Goal: Task Accomplishment & Management: Manage account settings

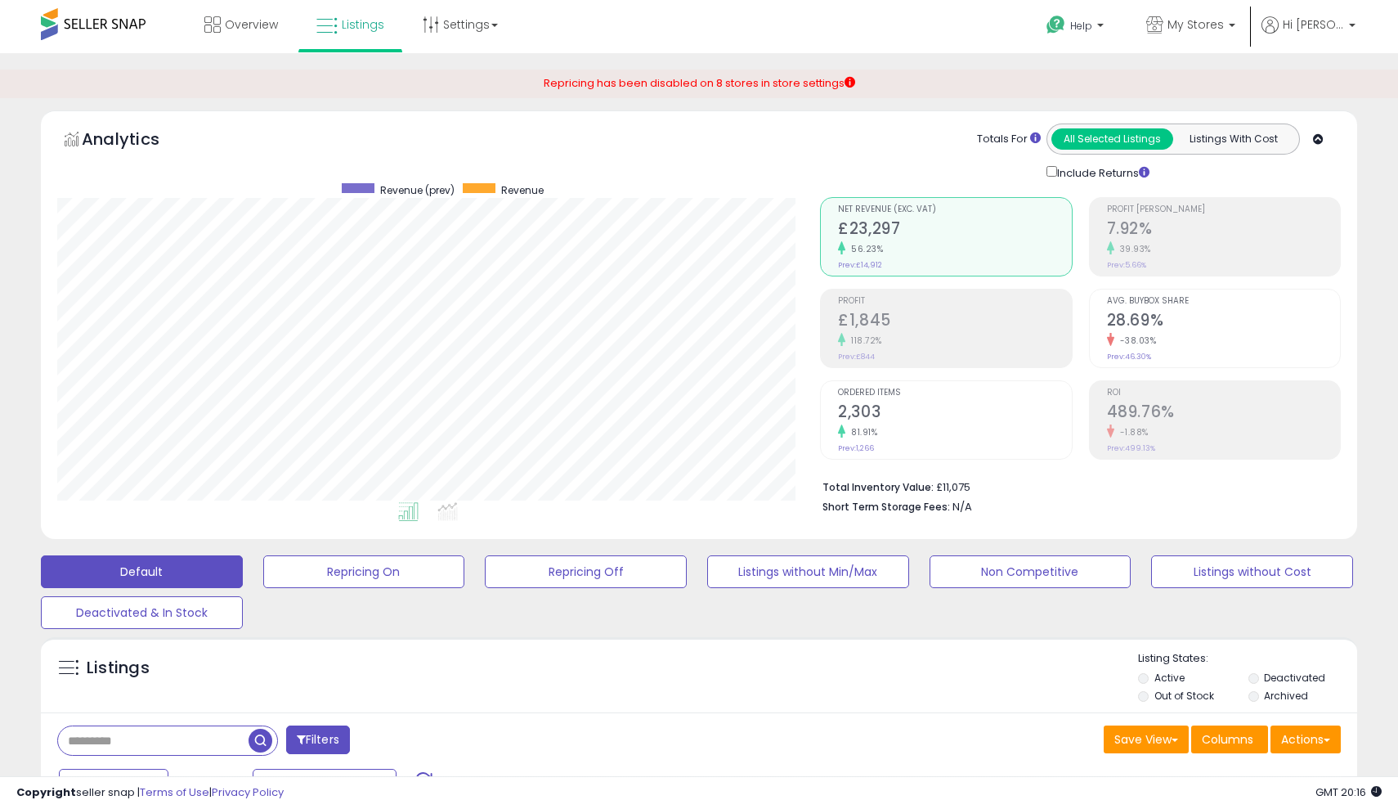
select select "**"
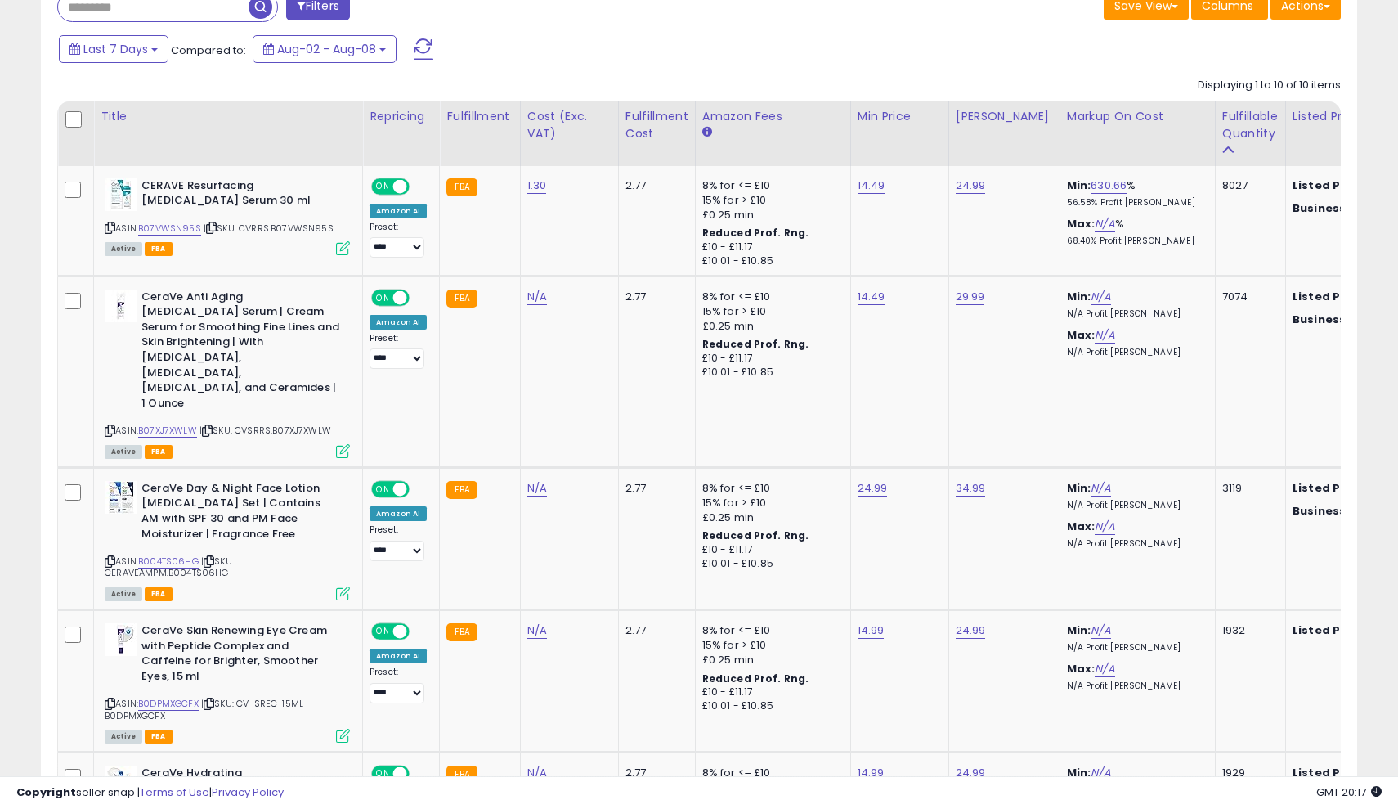
scroll to position [733, 0]
click at [978, 194] on link "34.99" at bounding box center [971, 185] width 30 height 16
drag, startPoint x: 918, startPoint y: 398, endPoint x: 849, endPoint y: 407, distance: 70.1
click at [849, 407] on div "*****" at bounding box center [958, 412] width 236 height 43
type input "*"
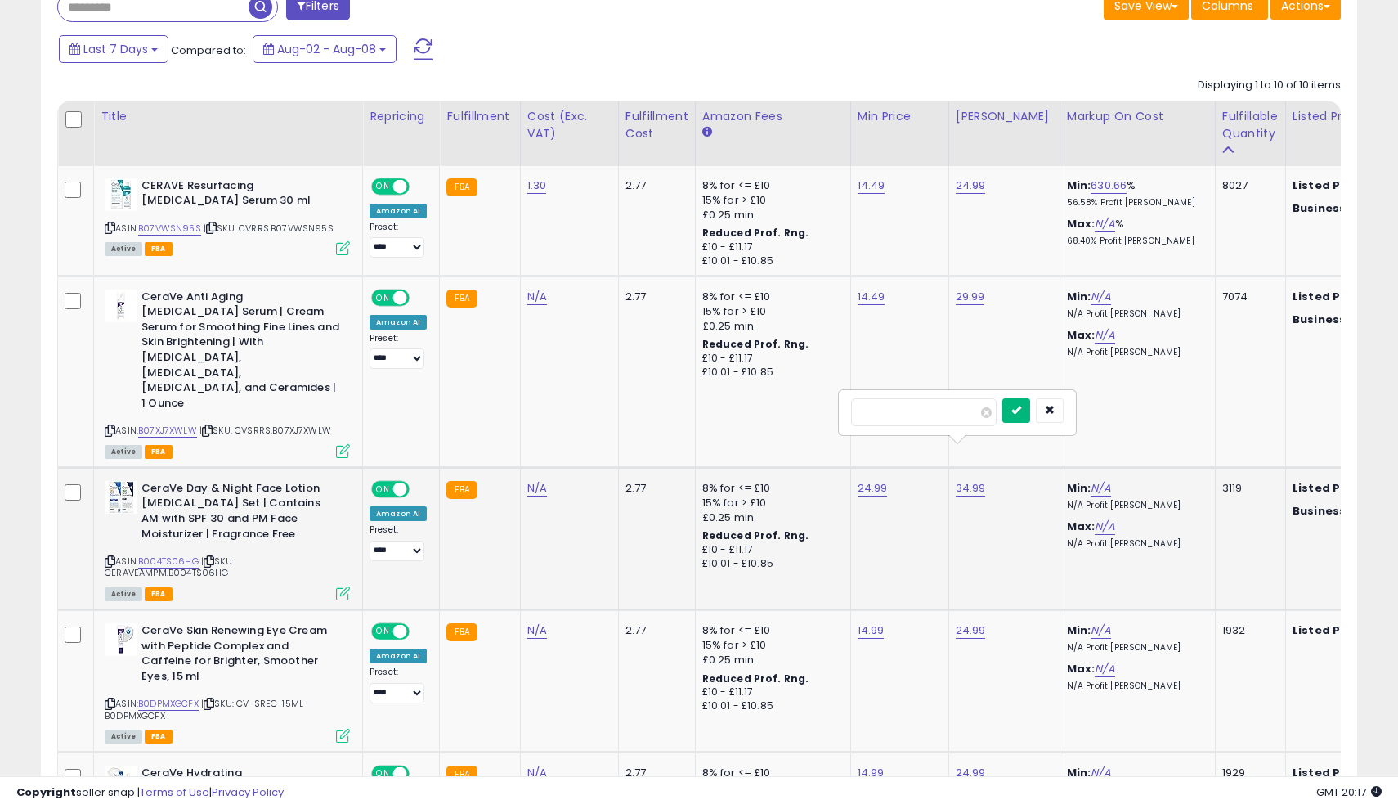
type input "*****"
click at [1021, 406] on icon "submit" at bounding box center [1017, 410] width 10 height 10
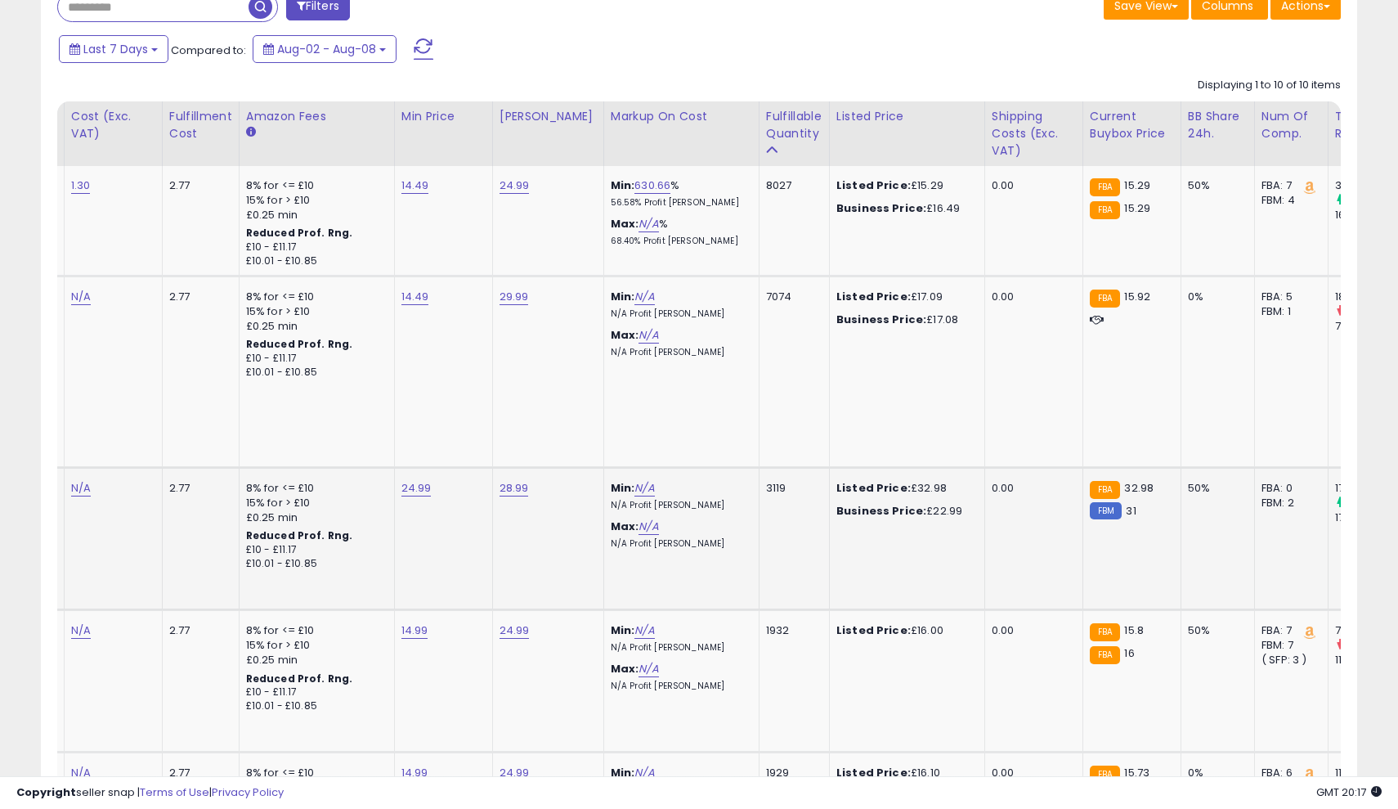
scroll to position [0, 509]
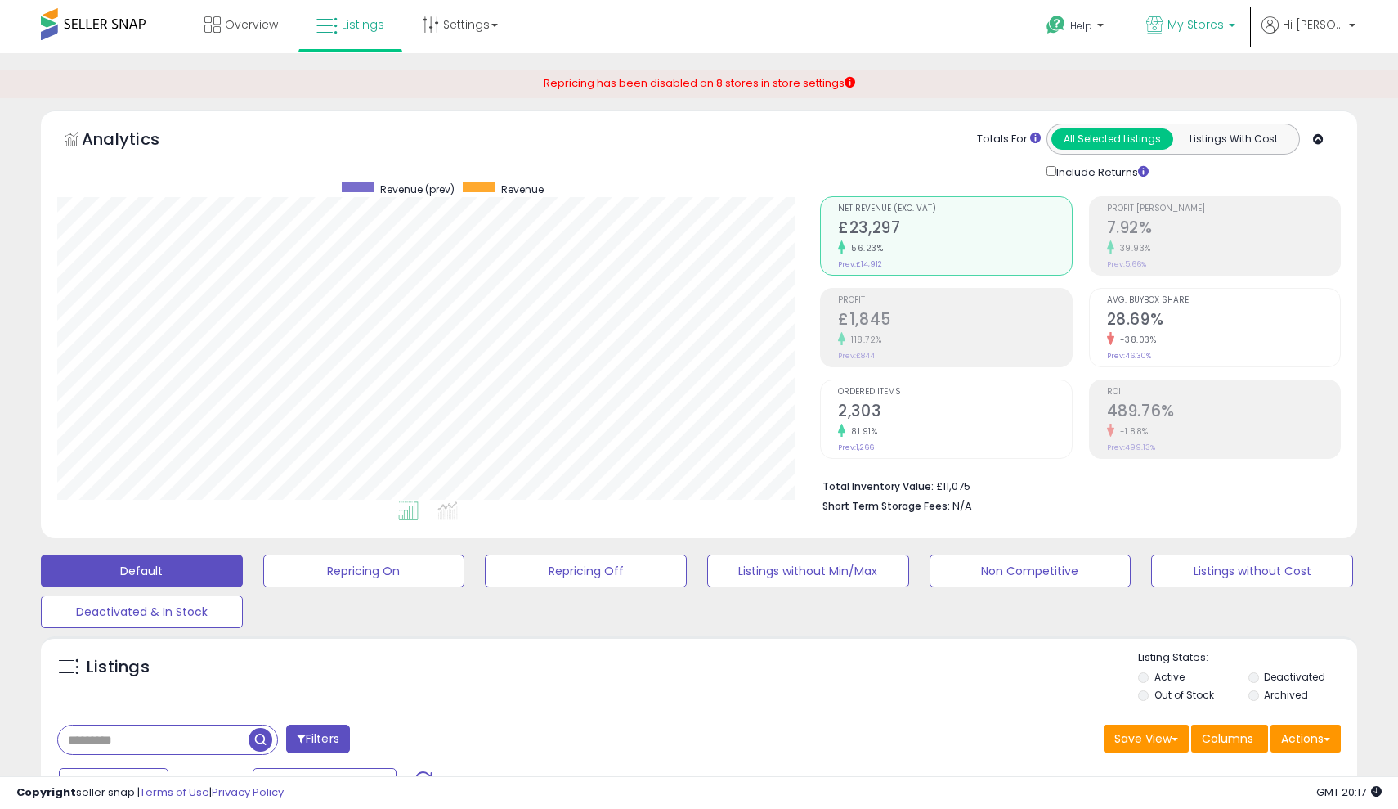
click at [1164, 24] on icon at bounding box center [1155, 24] width 17 height 17
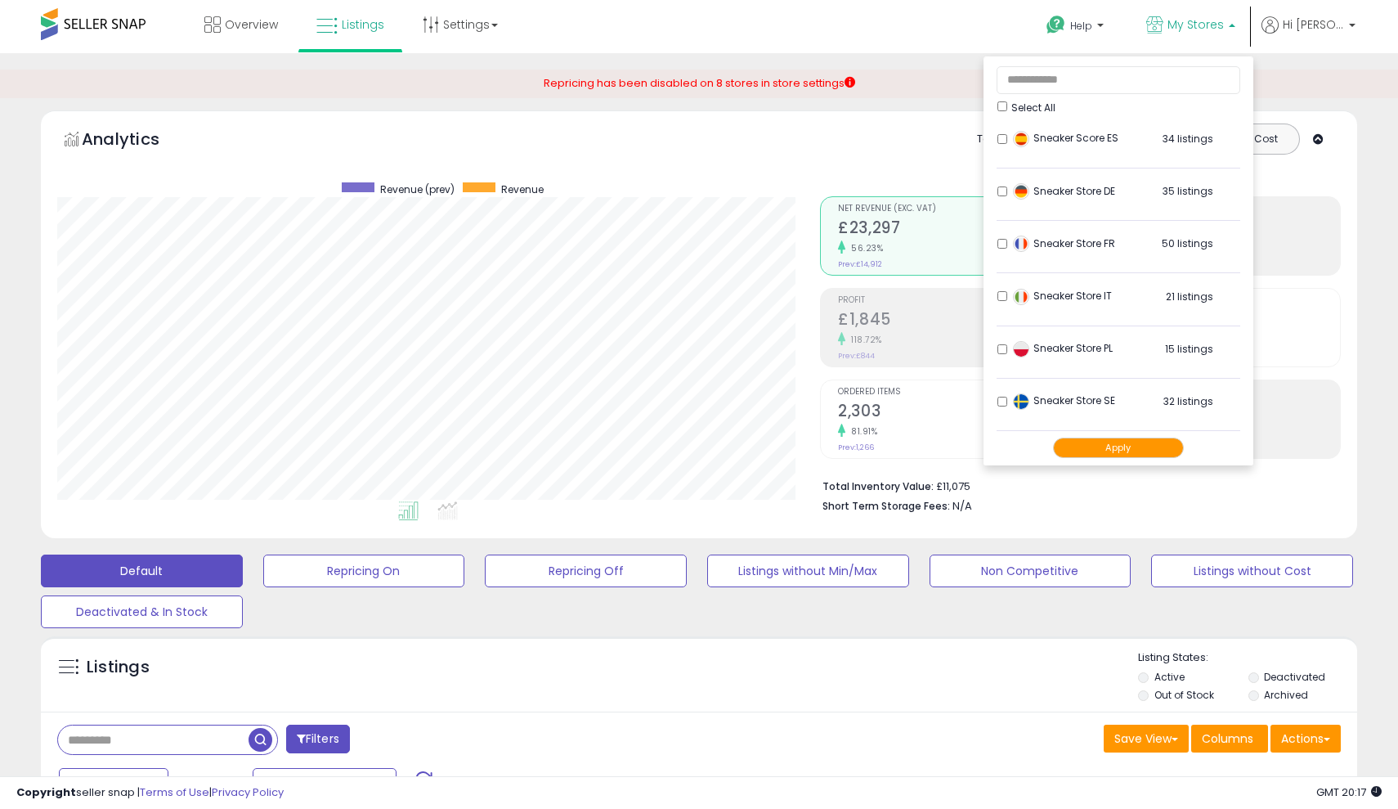
click at [1337, 14] on ul "Help Contact Support Search Knowledge Hub Request a Feature My Stores" at bounding box center [1195, 28] width 334 height 56
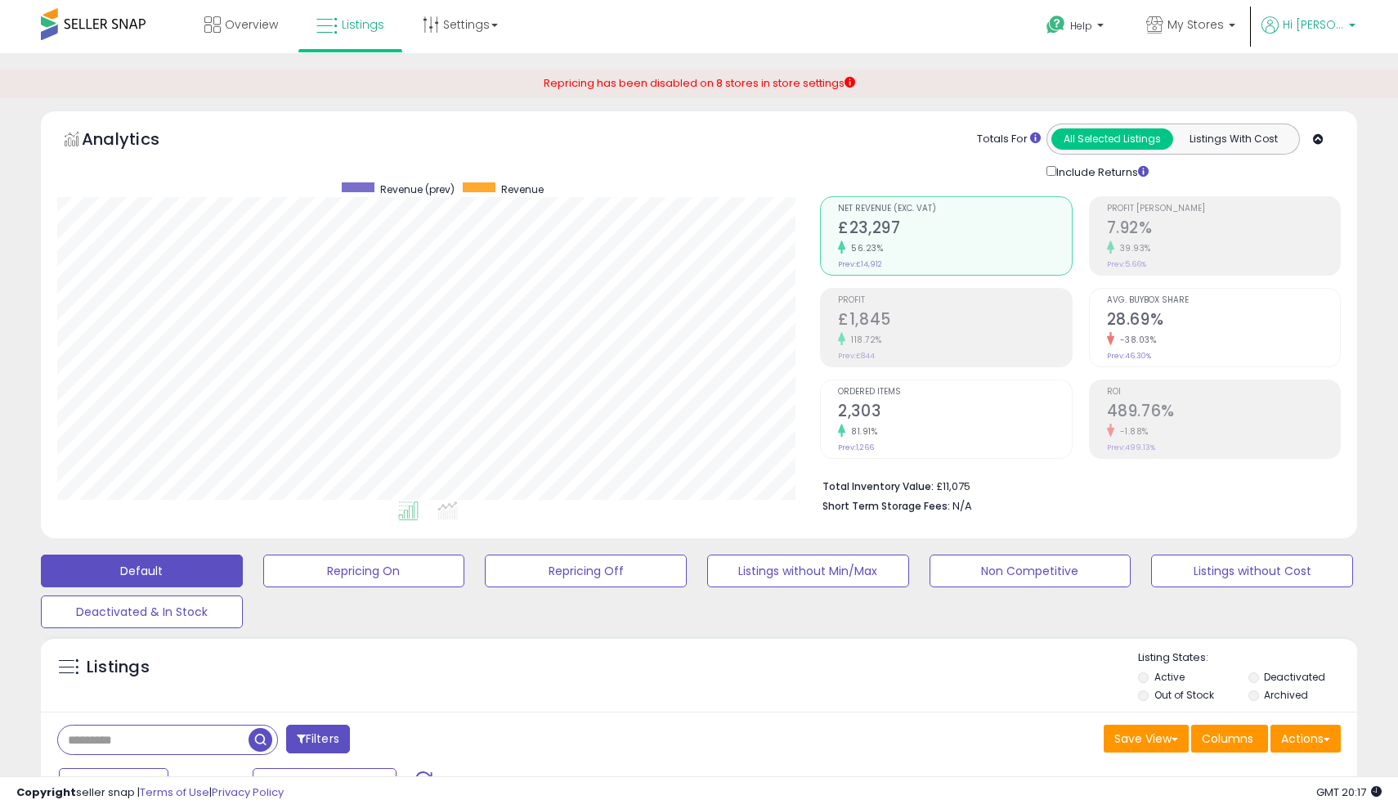
click at [1312, 37] on link "Hi [PERSON_NAME]" at bounding box center [1309, 34] width 94 height 37
click at [429, 25] on icon at bounding box center [431, 24] width 16 height 16
click at [459, 83] on link "Store settings" at bounding box center [463, 83] width 74 height 16
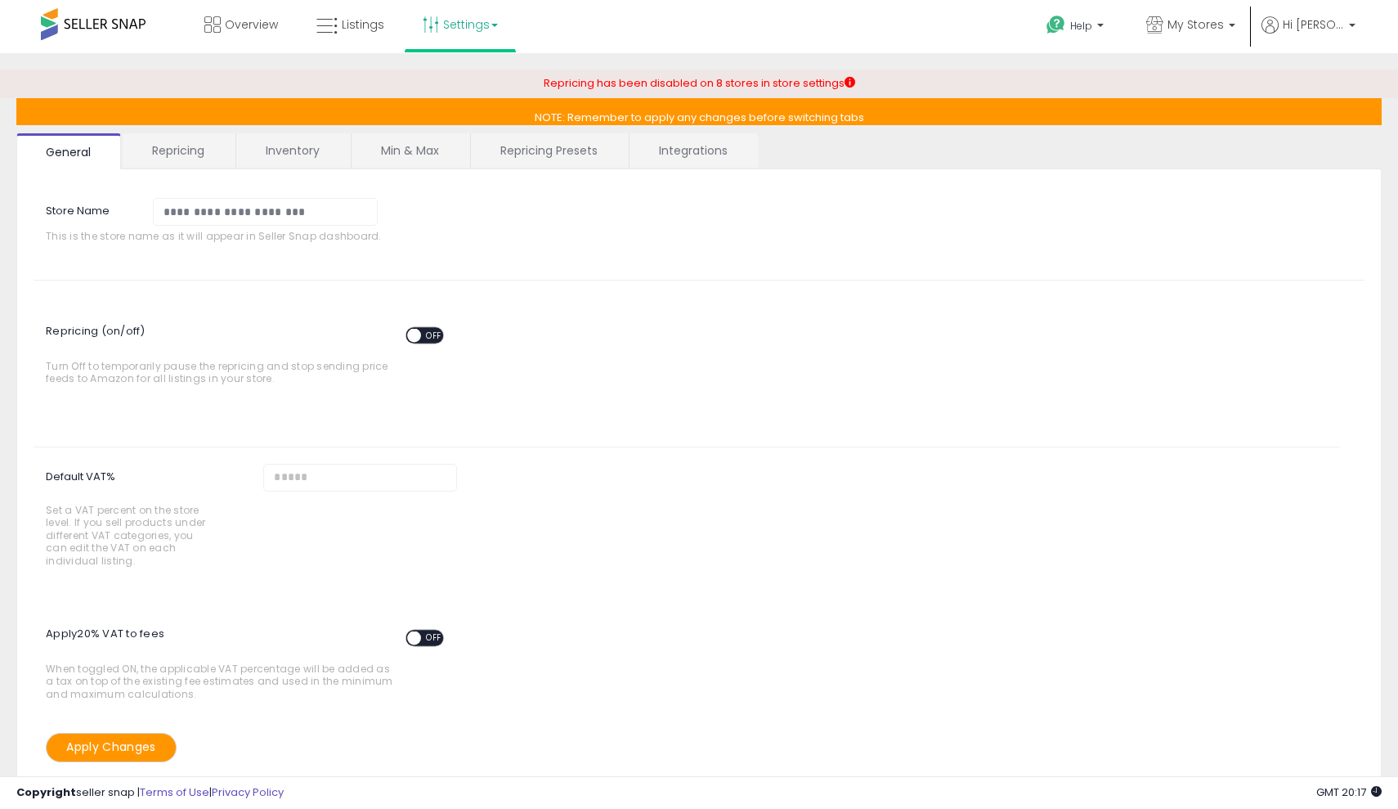
click at [429, 334] on span "OFF" at bounding box center [434, 335] width 26 height 14
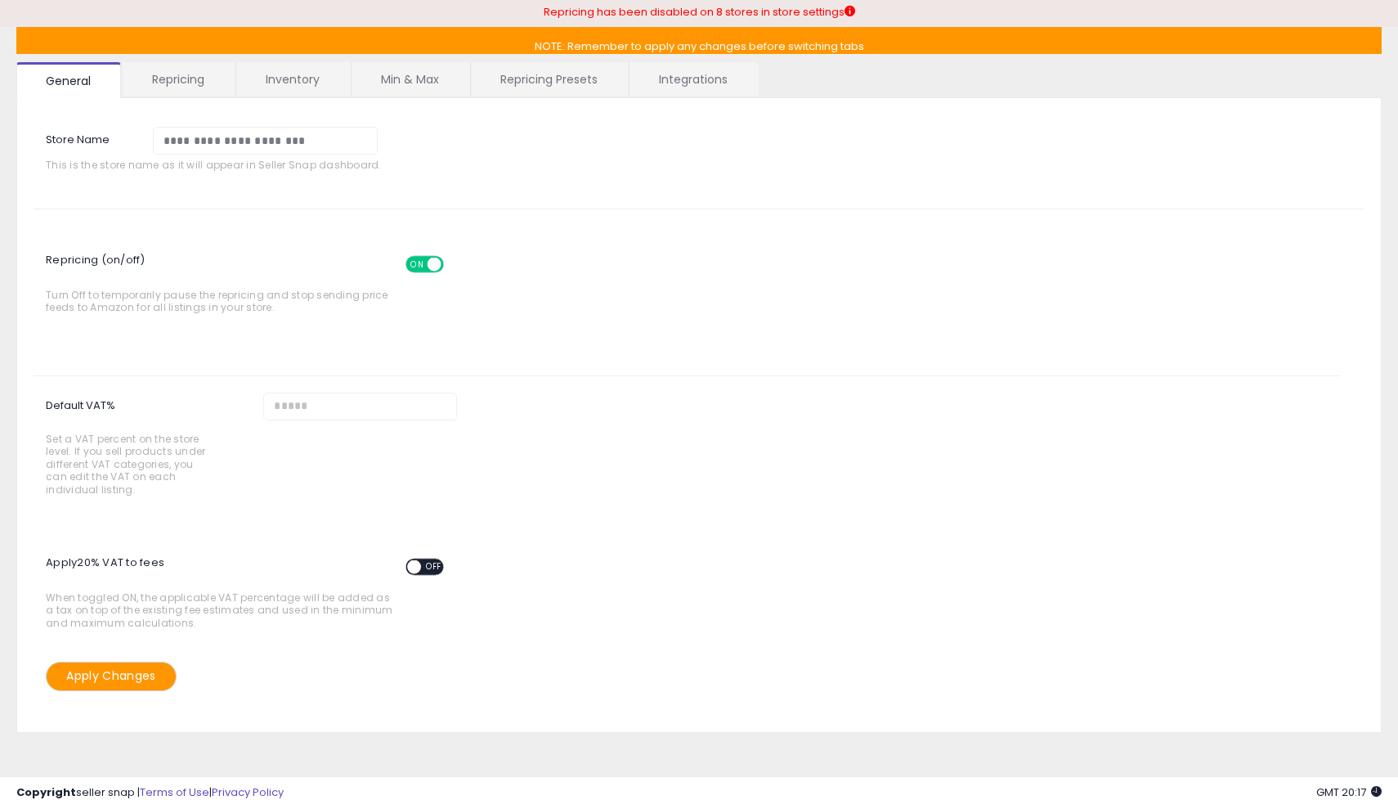
scroll to position [70, 0]
click at [146, 669] on button "Apply Changes" at bounding box center [111, 676] width 131 height 29
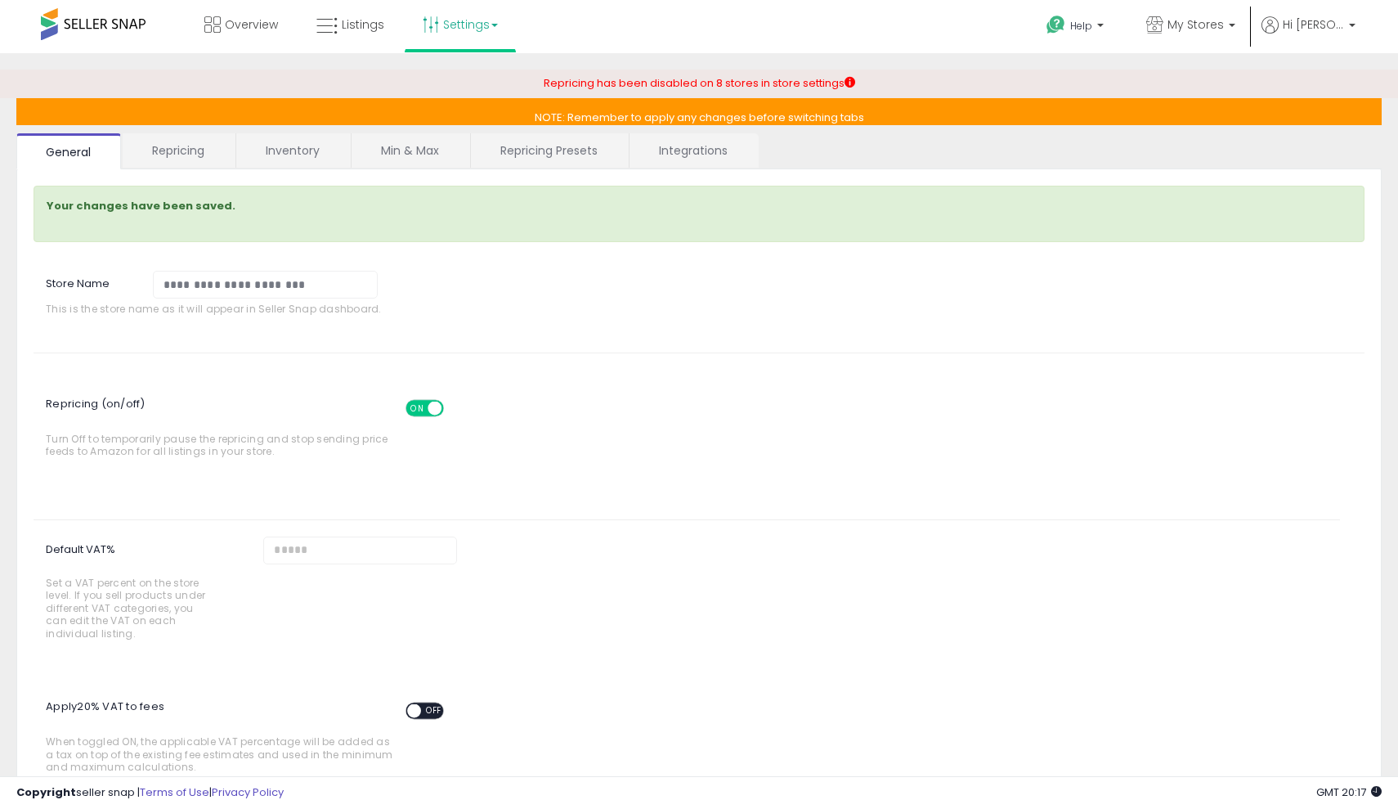
scroll to position [0, 0]
click at [203, 152] on link "Repricing" at bounding box center [178, 150] width 111 height 34
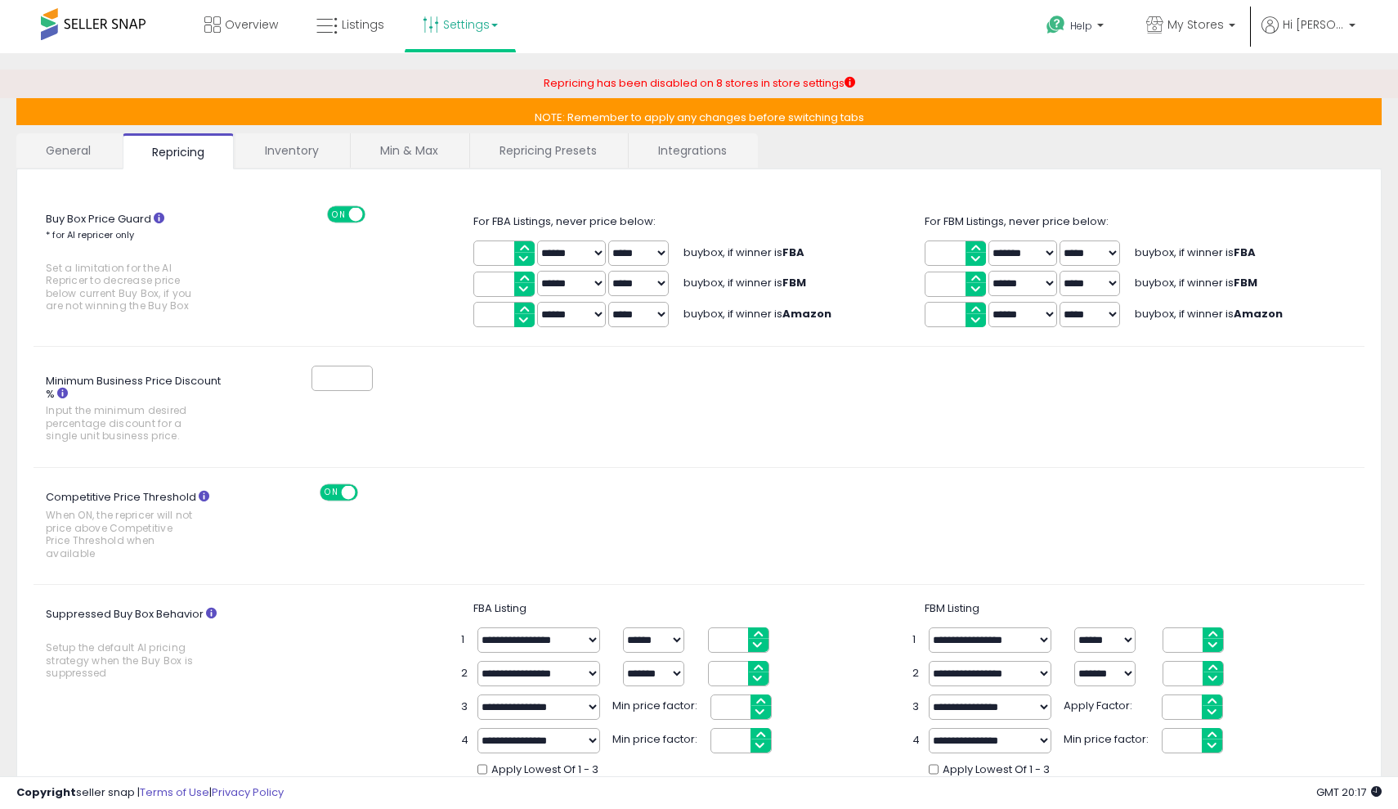
click at [310, 149] on link "Inventory" at bounding box center [292, 150] width 113 height 34
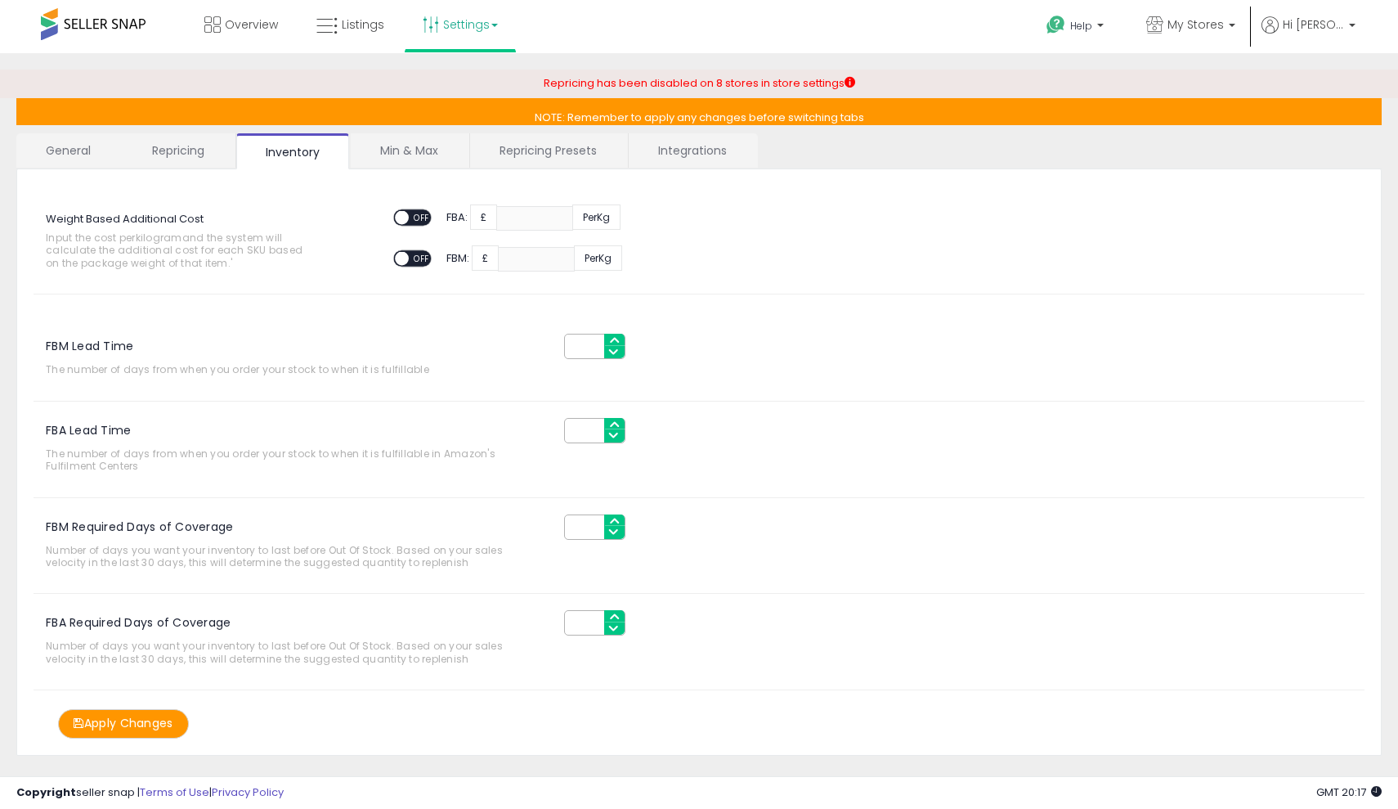
click at [398, 169] on div "Weight Based Additional Cost Input the cost per kilogram and the system will ca…" at bounding box center [699, 462] width 1366 height 586
click at [397, 154] on link "Min & Max" at bounding box center [409, 150] width 117 height 34
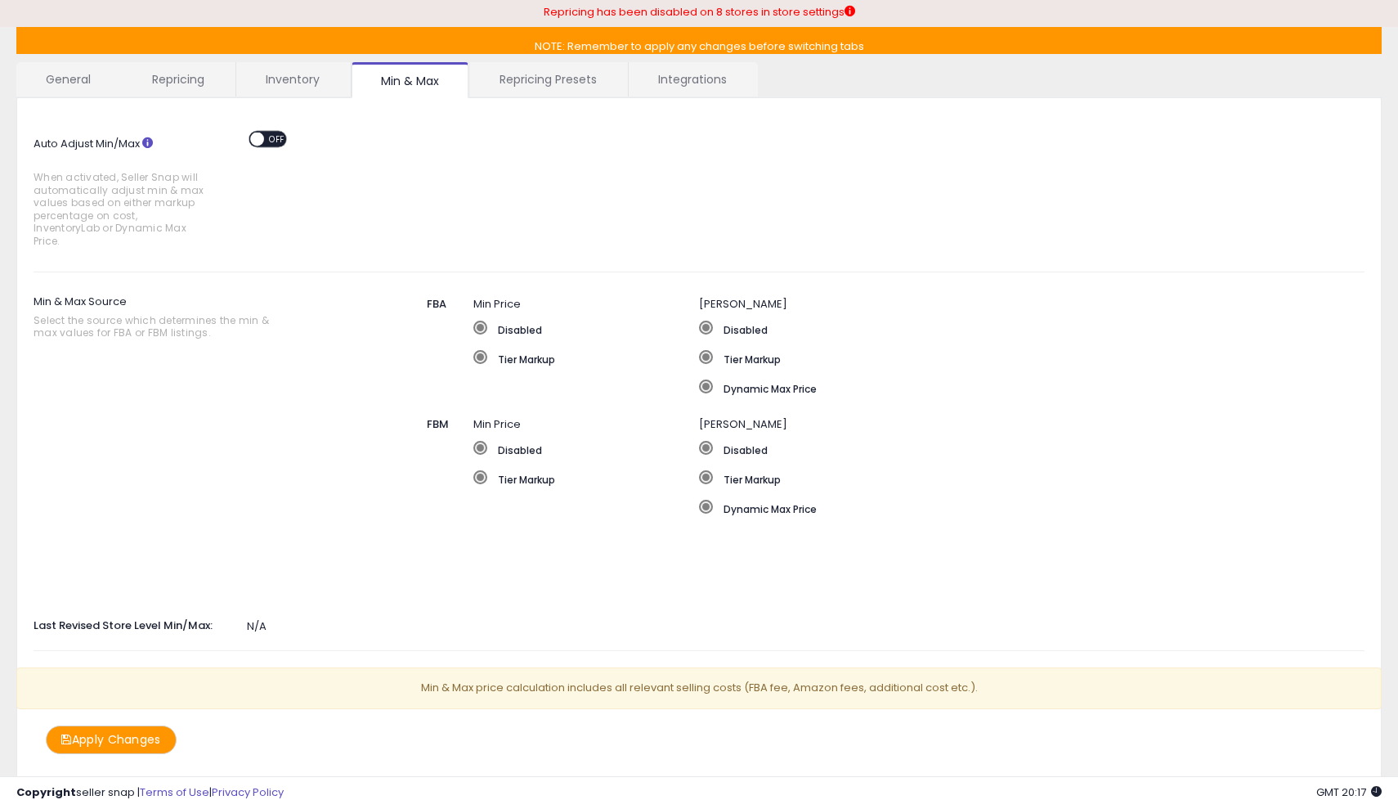
scroll to position [63, 0]
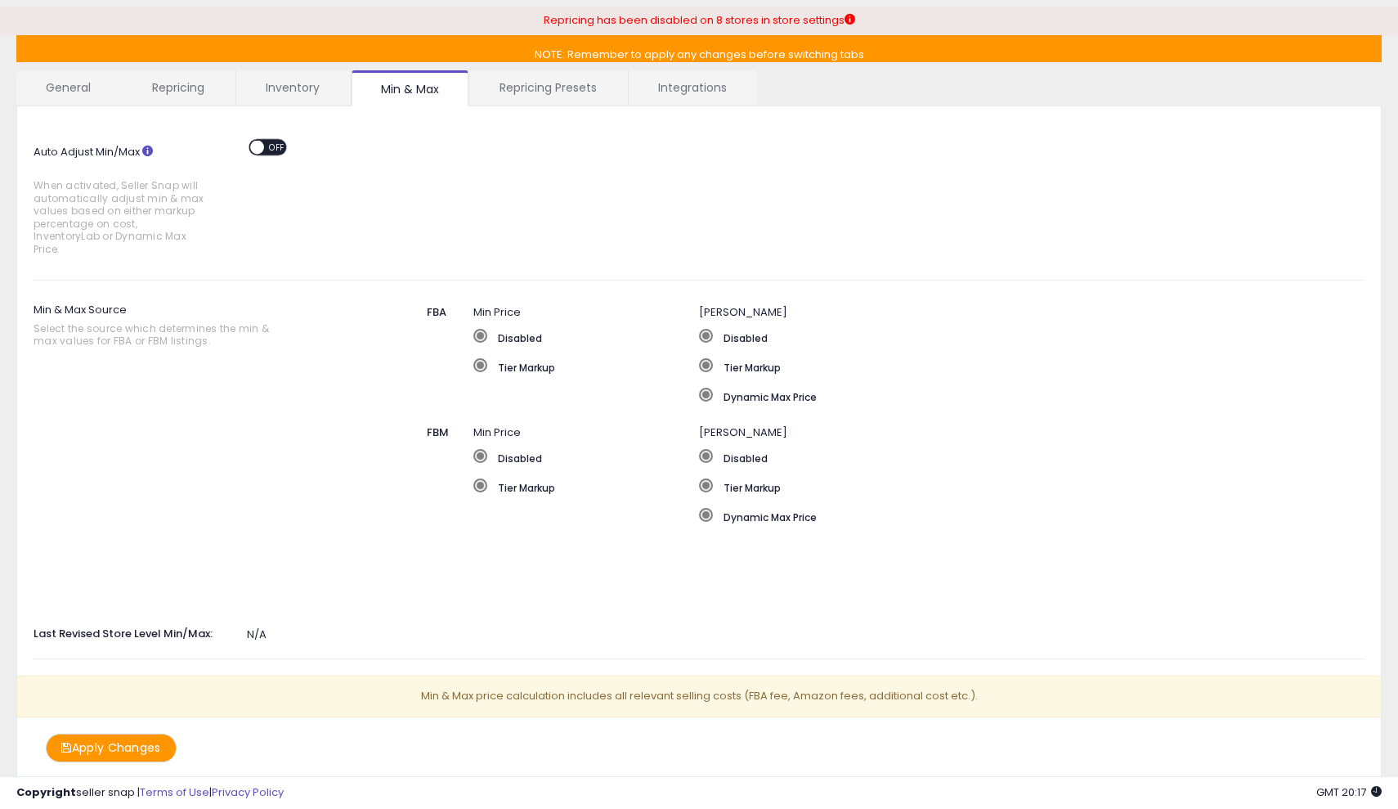
click at [536, 79] on link "Repricing Presets" at bounding box center [548, 87] width 156 height 34
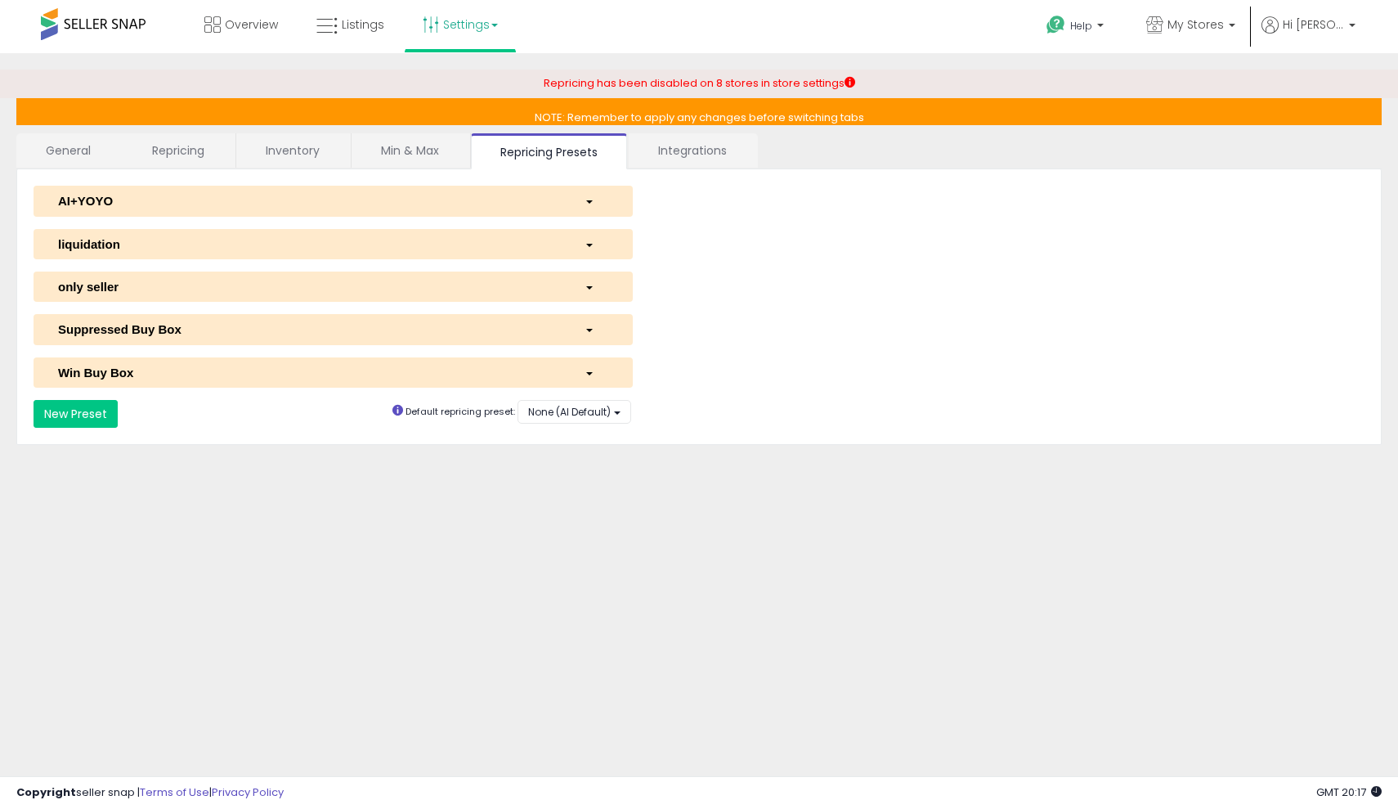
click at [288, 239] on div "liquidation" at bounding box center [309, 244] width 527 height 17
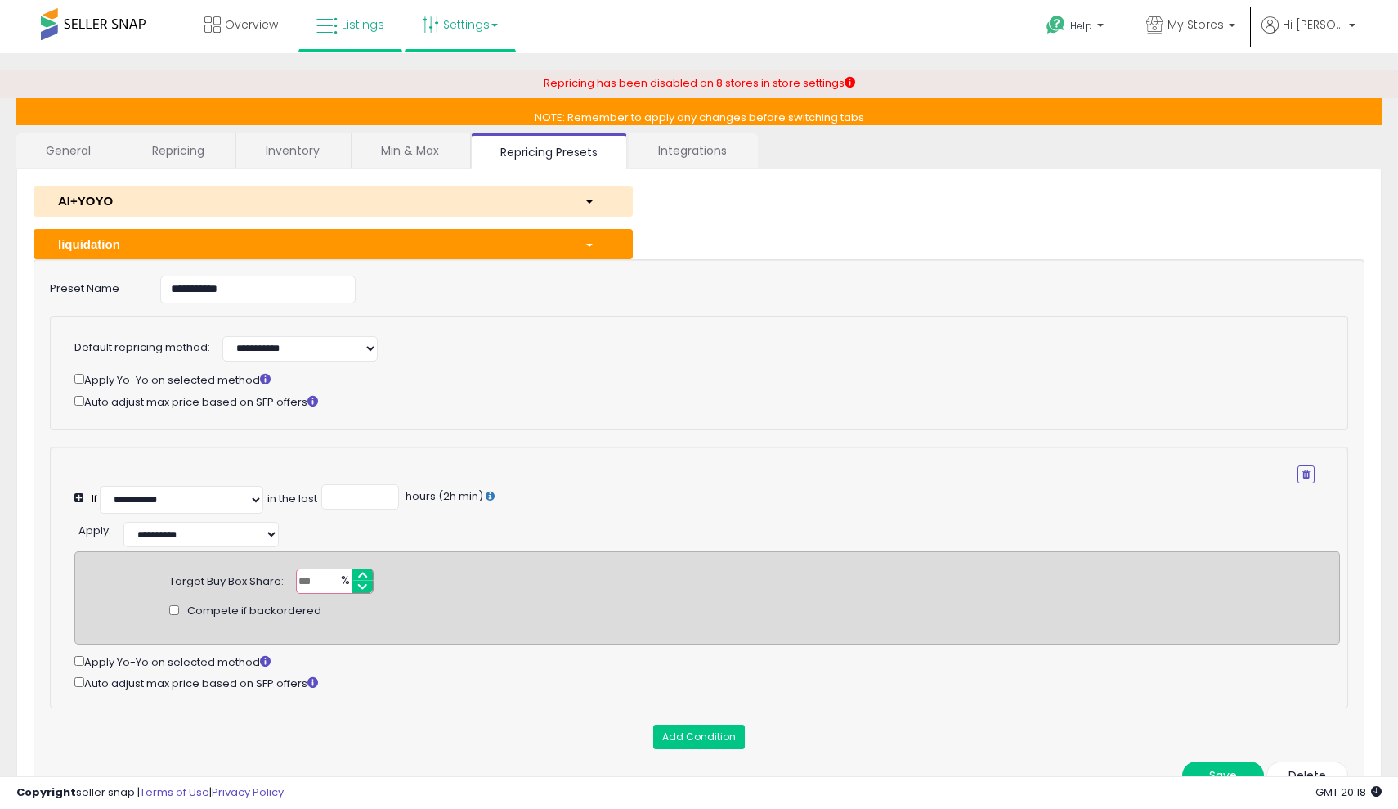
click at [367, 35] on link "Listings" at bounding box center [350, 24] width 92 height 49
